Goal: Browse casually: Explore the website without a specific task or goal

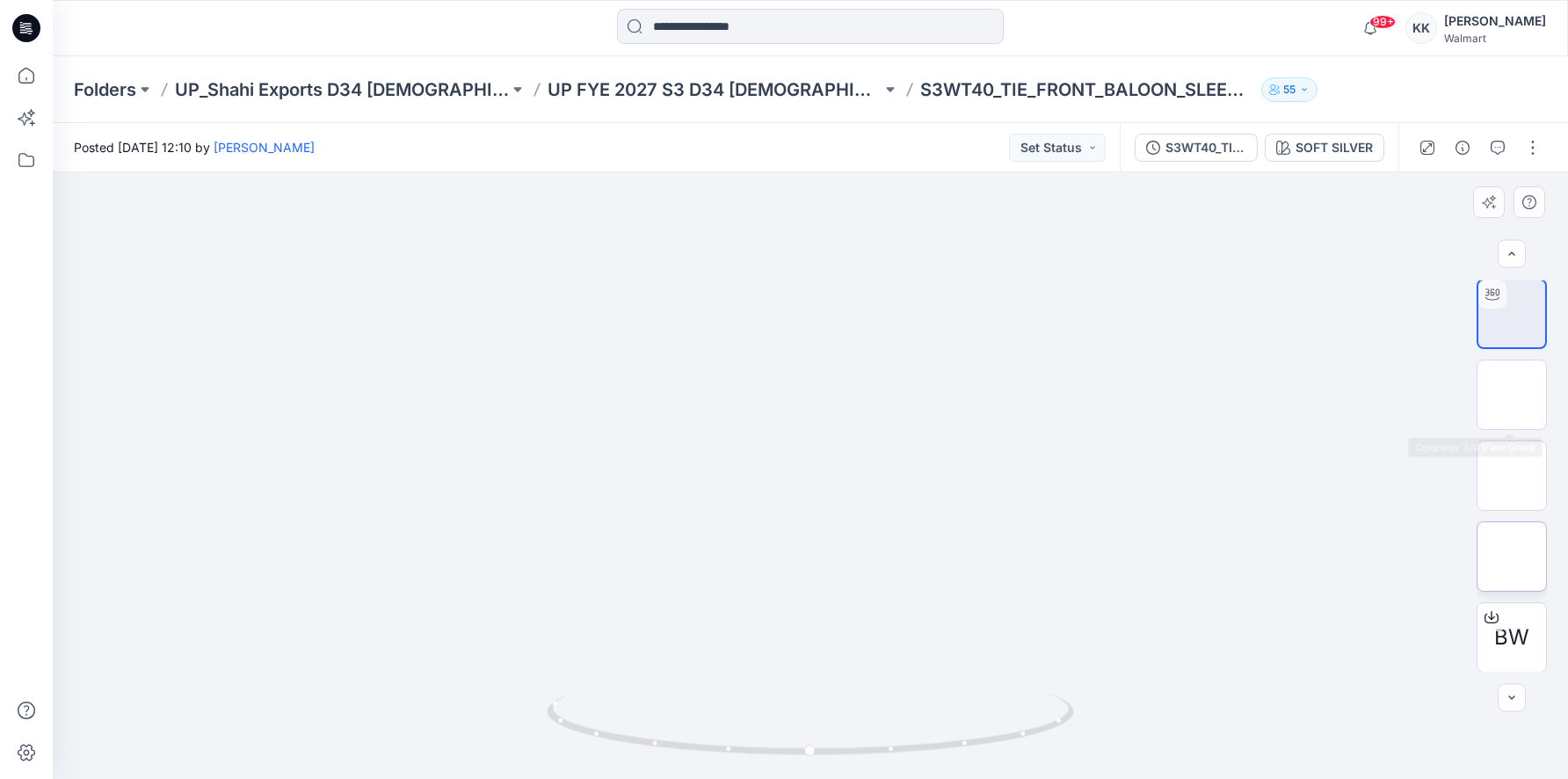
scroll to position [3, 0]
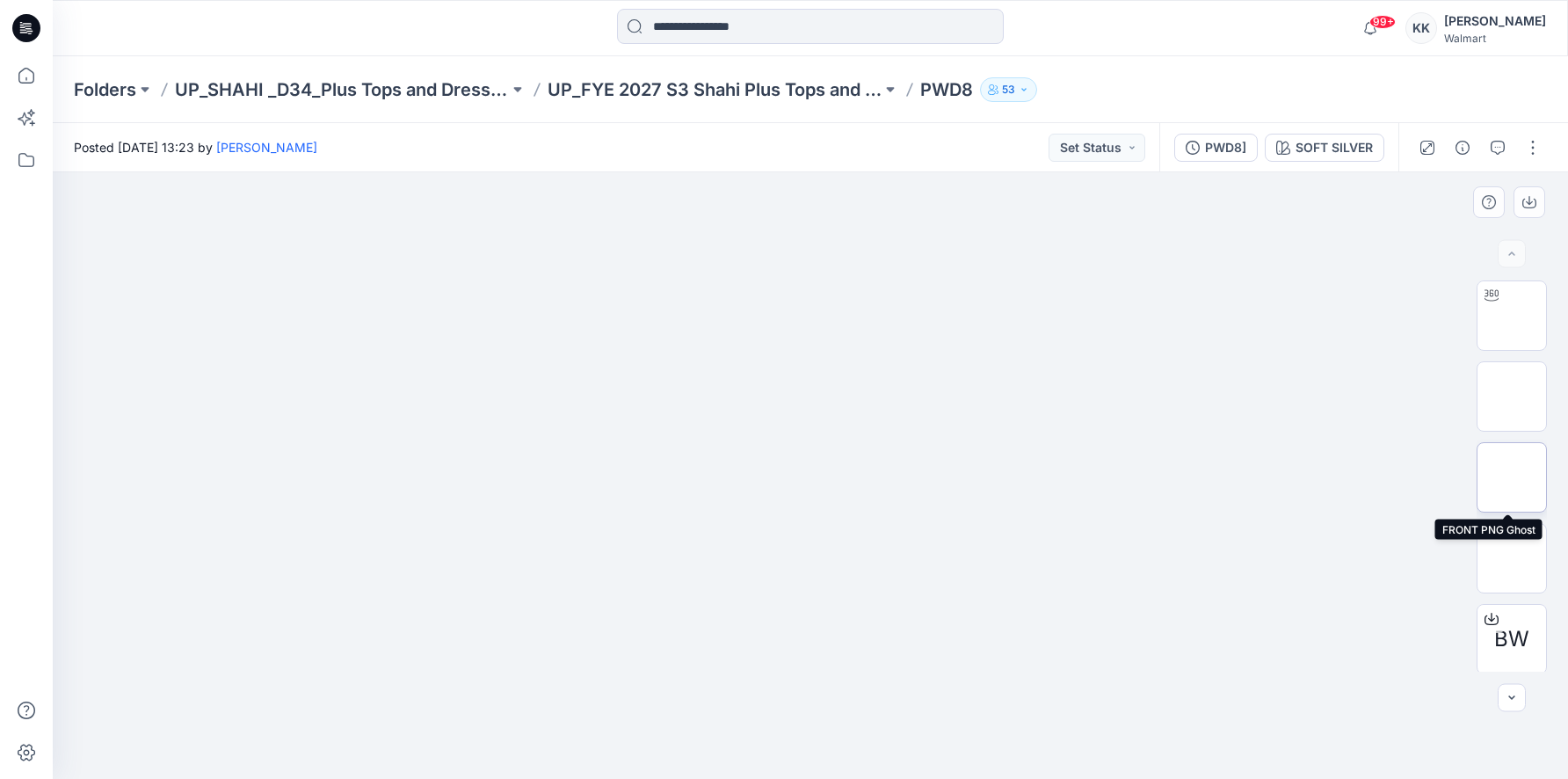
click at [1512, 478] on img at bounding box center [1512, 478] width 0 height 0
click at [1512, 558] on img at bounding box center [1512, 558] width 0 height 0
